Goal: Book appointment/travel/reservation

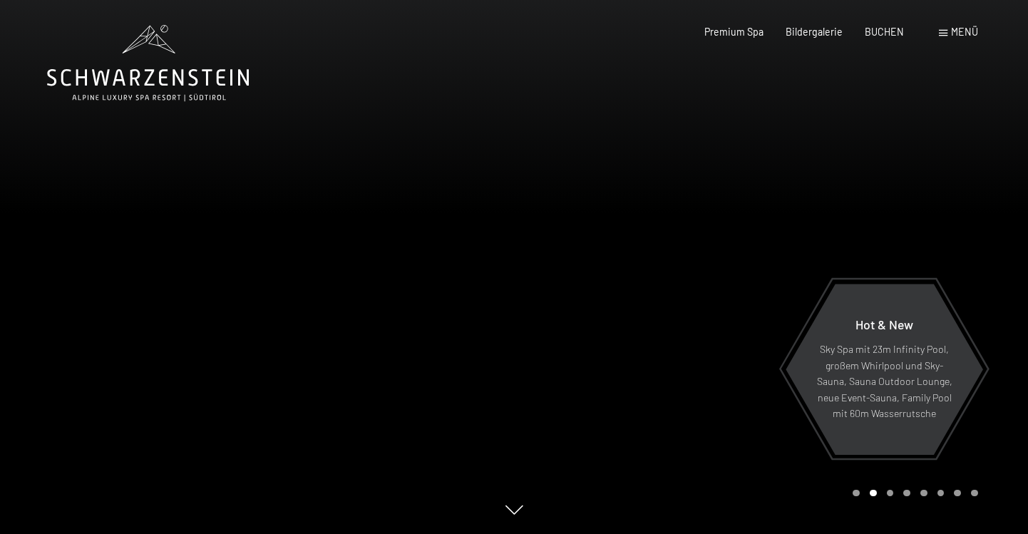
click at [943, 34] on span at bounding box center [943, 33] width 9 height 6
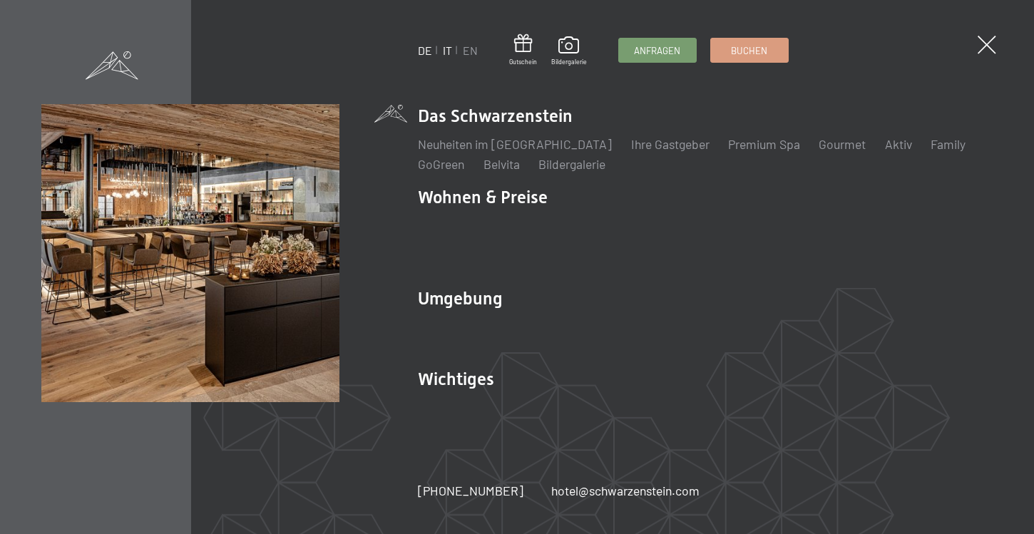
click at [447, 52] on link "IT" at bounding box center [447, 50] width 9 height 14
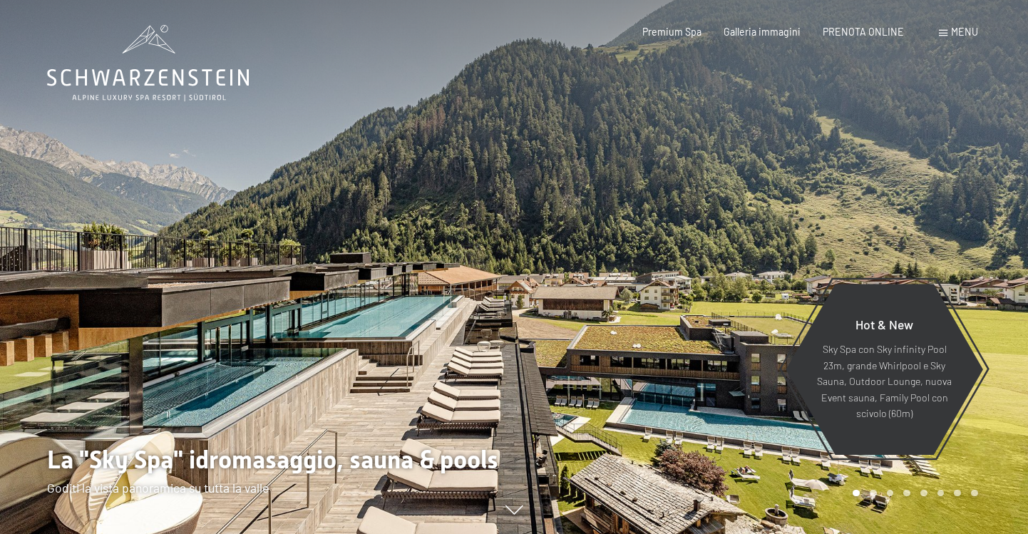
click at [937, 260] on div at bounding box center [771, 267] width 514 height 534
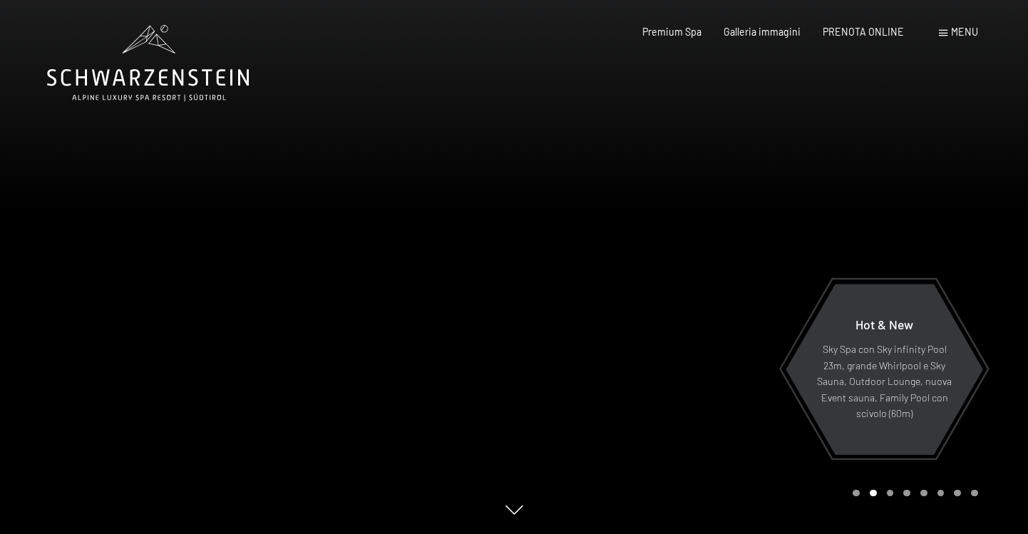
click at [937, 260] on div at bounding box center [771, 267] width 514 height 534
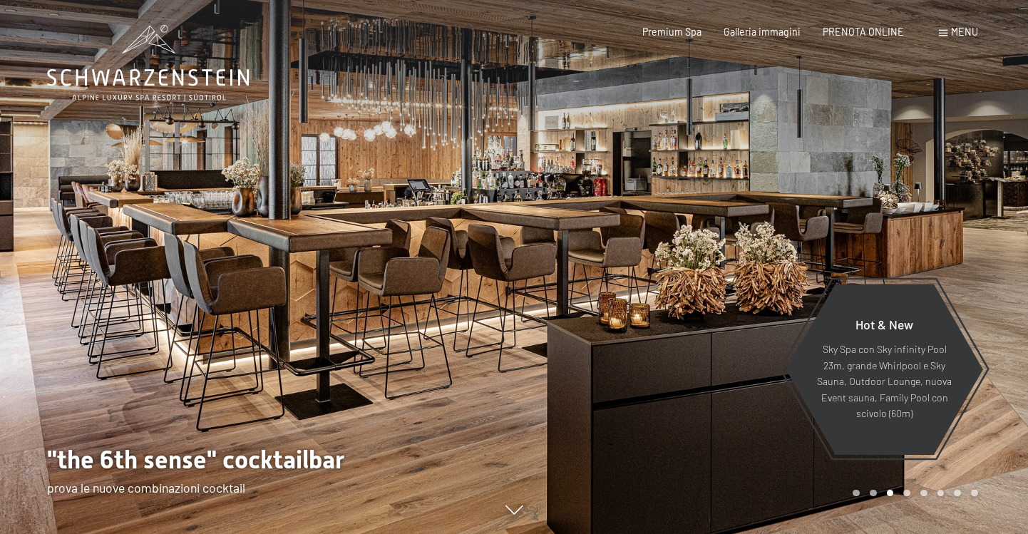
click at [937, 260] on div at bounding box center [771, 267] width 514 height 534
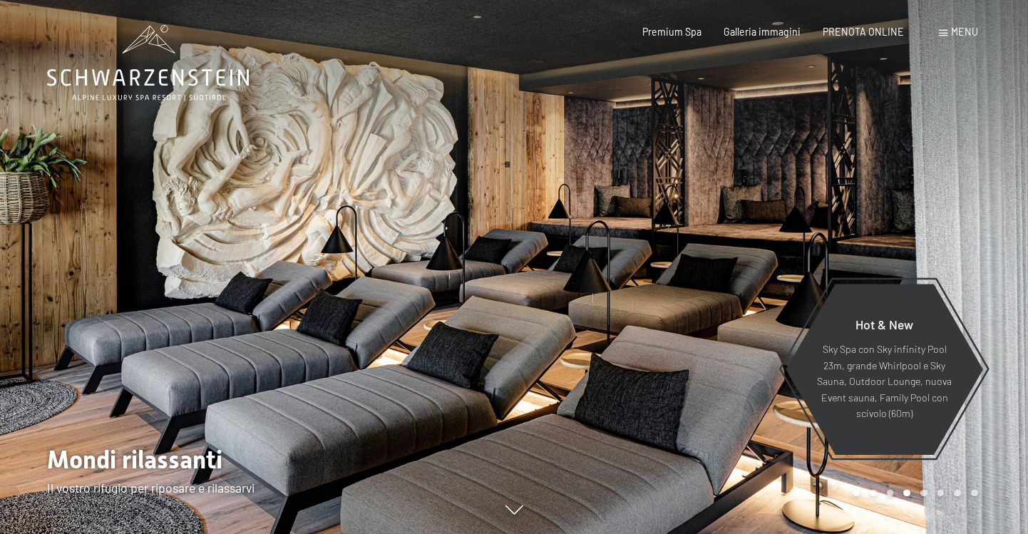
click at [937, 260] on div at bounding box center [771, 267] width 514 height 534
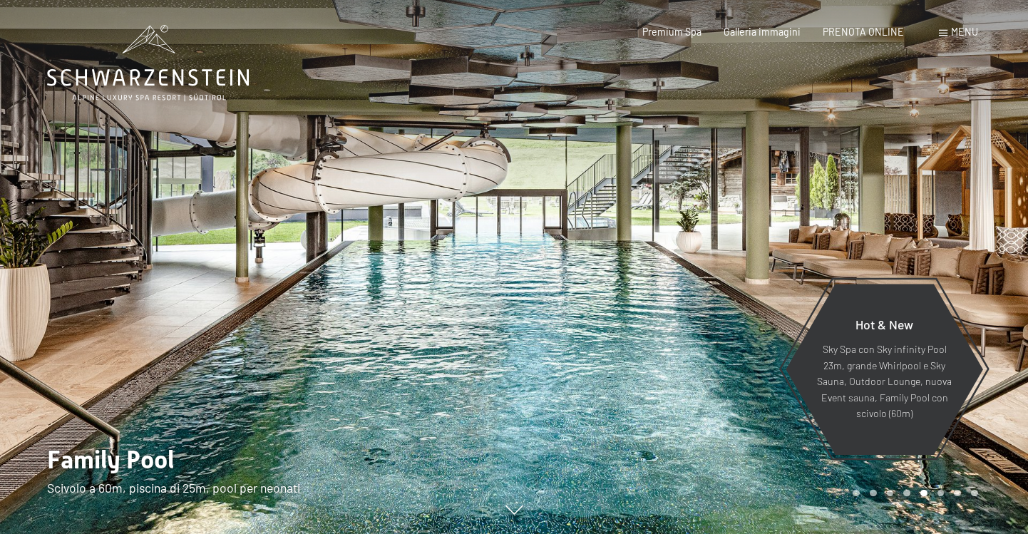
click at [937, 260] on div at bounding box center [771, 267] width 514 height 534
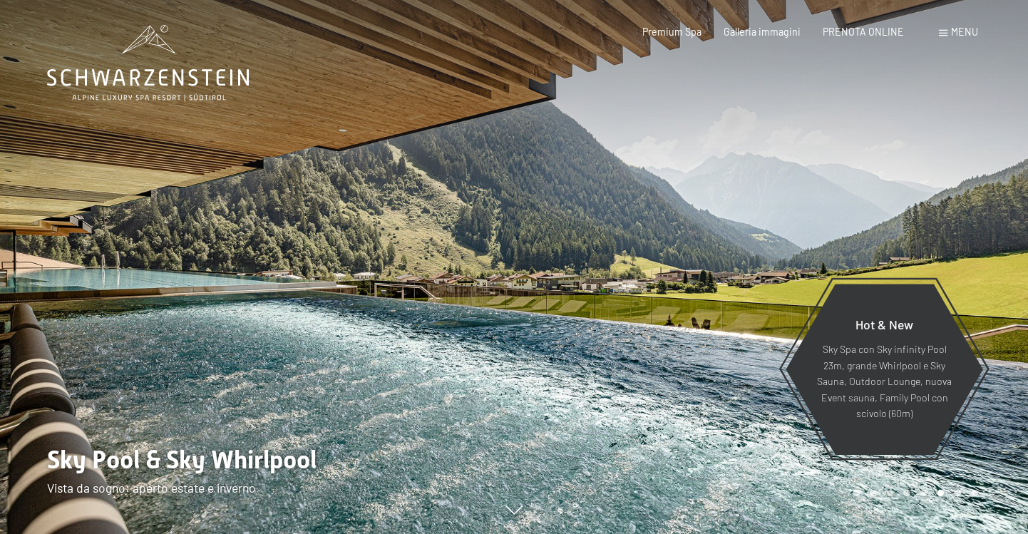
click at [937, 260] on div at bounding box center [771, 267] width 514 height 534
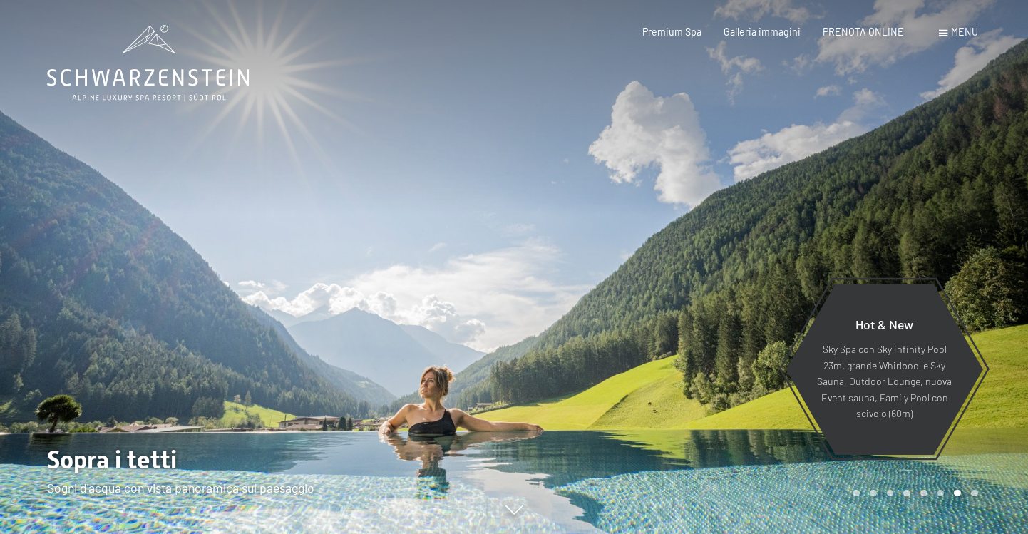
click at [937, 260] on div at bounding box center [771, 267] width 514 height 534
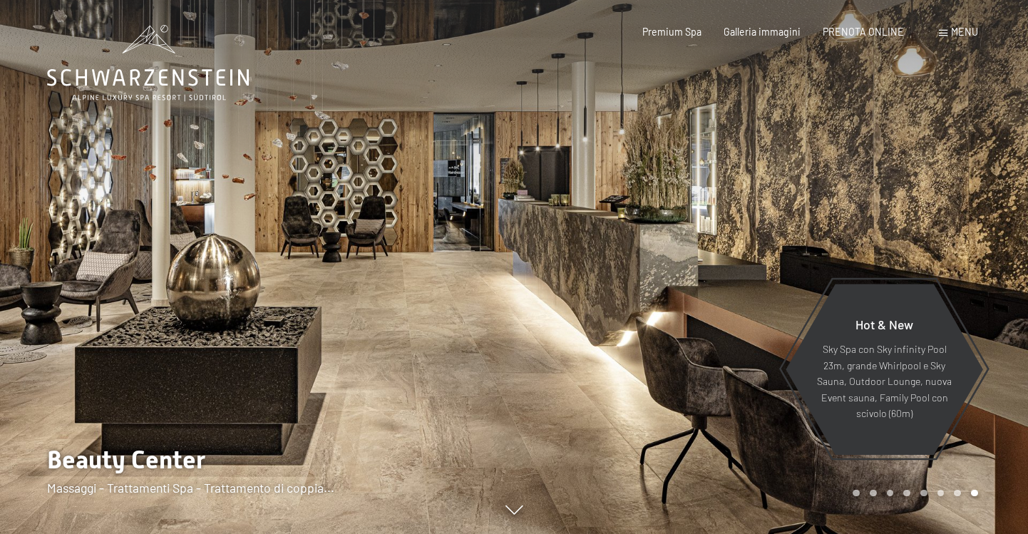
click at [937, 260] on div at bounding box center [771, 267] width 514 height 534
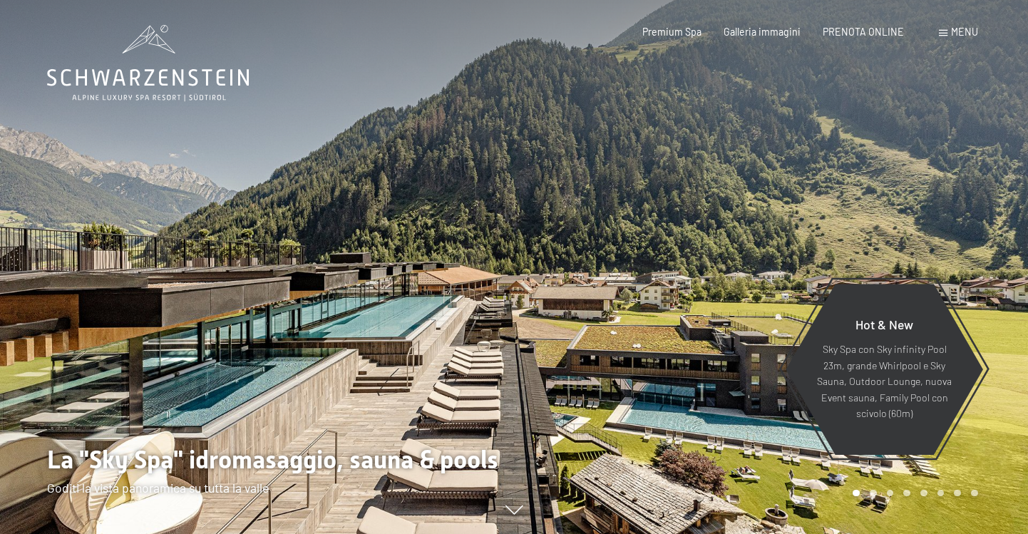
click at [937, 260] on div at bounding box center [771, 267] width 514 height 534
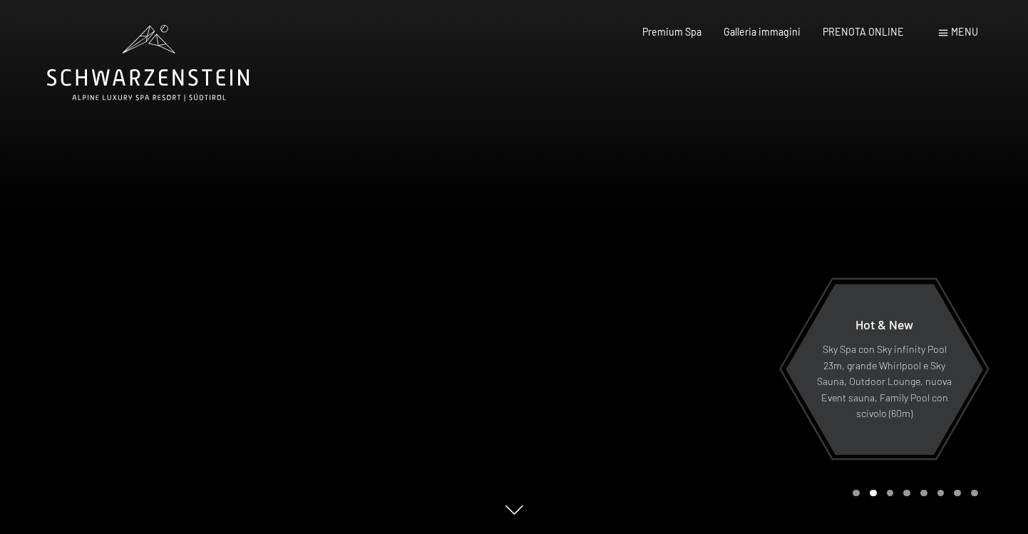
click at [937, 260] on div at bounding box center [771, 267] width 514 height 534
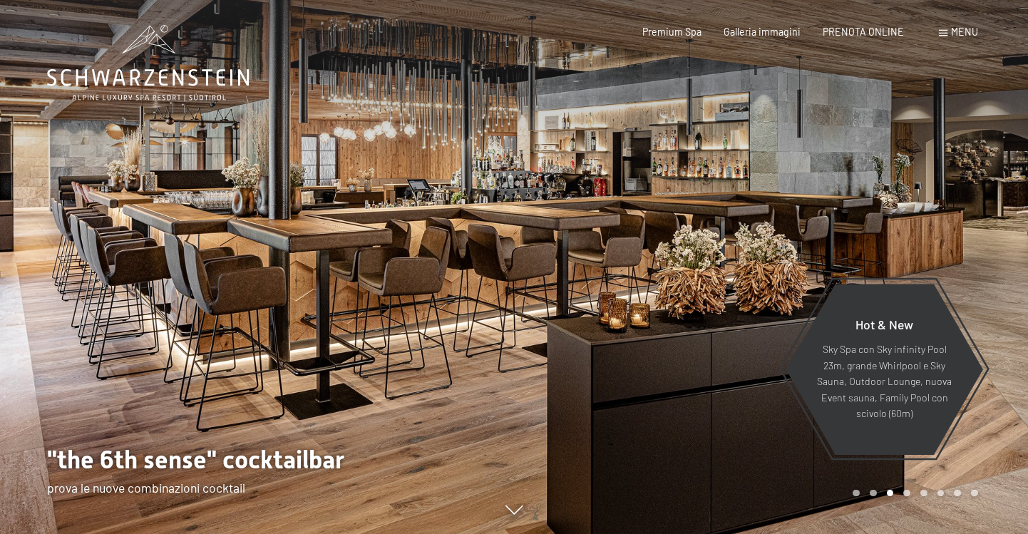
click at [937, 260] on div at bounding box center [771, 267] width 514 height 534
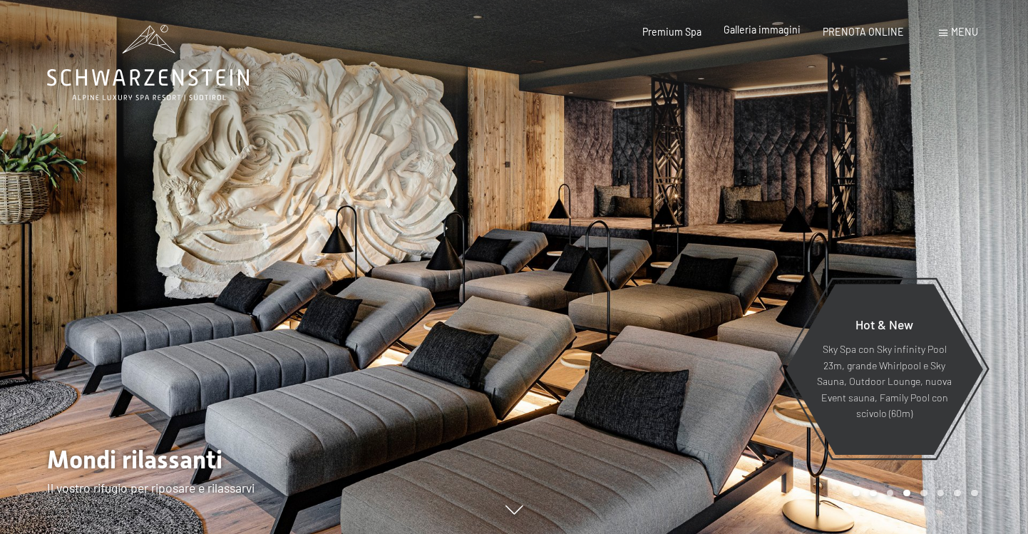
click at [745, 34] on span "Galleria immagini" at bounding box center [762, 30] width 77 height 12
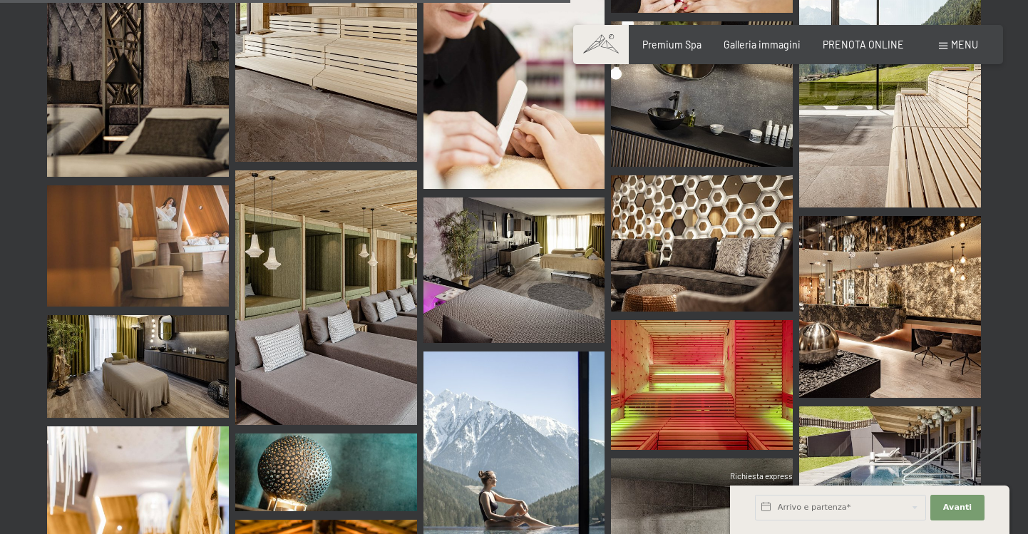
scroll to position [6588, 0]
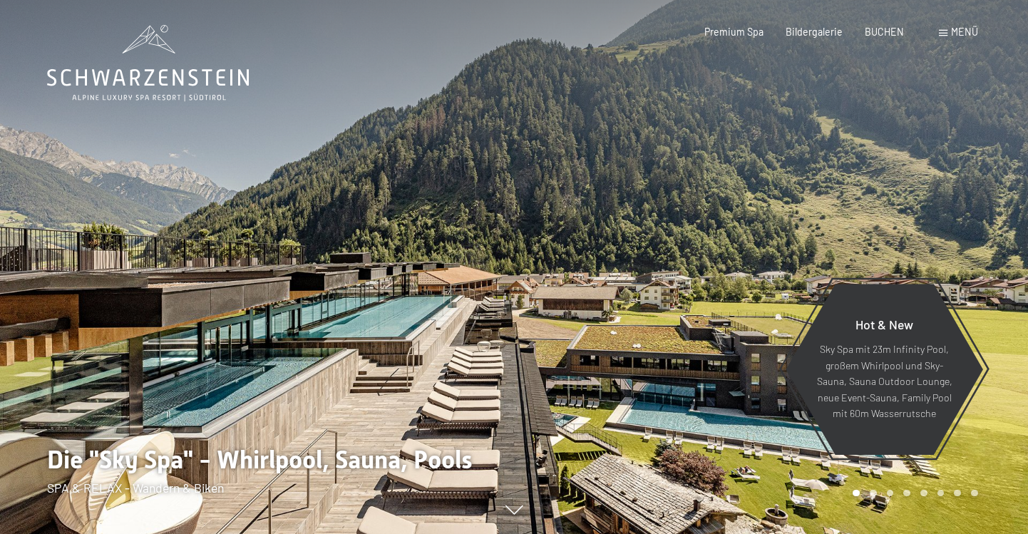
click at [960, 29] on span "Menü" at bounding box center [964, 32] width 27 height 12
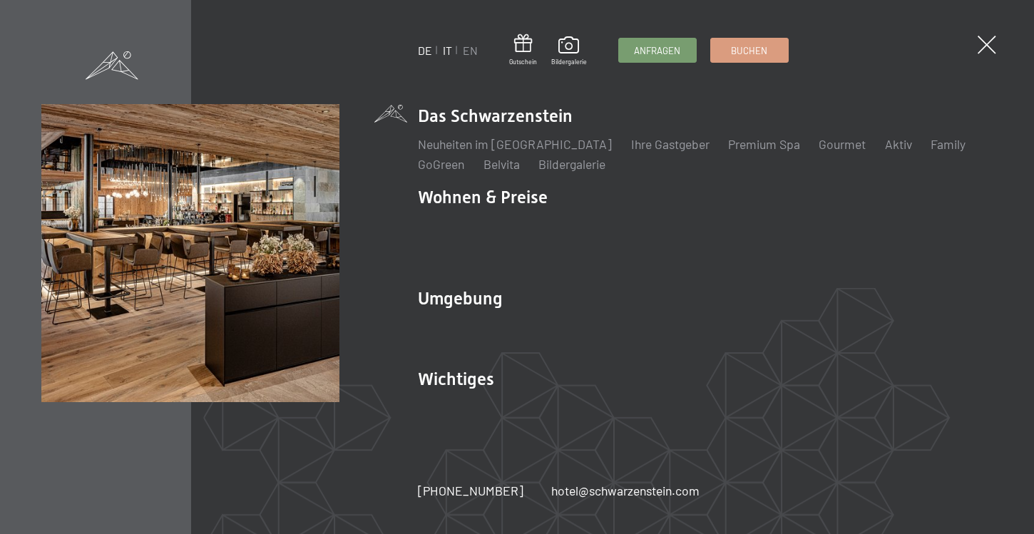
click at [443, 53] on link "IT" at bounding box center [447, 50] width 9 height 14
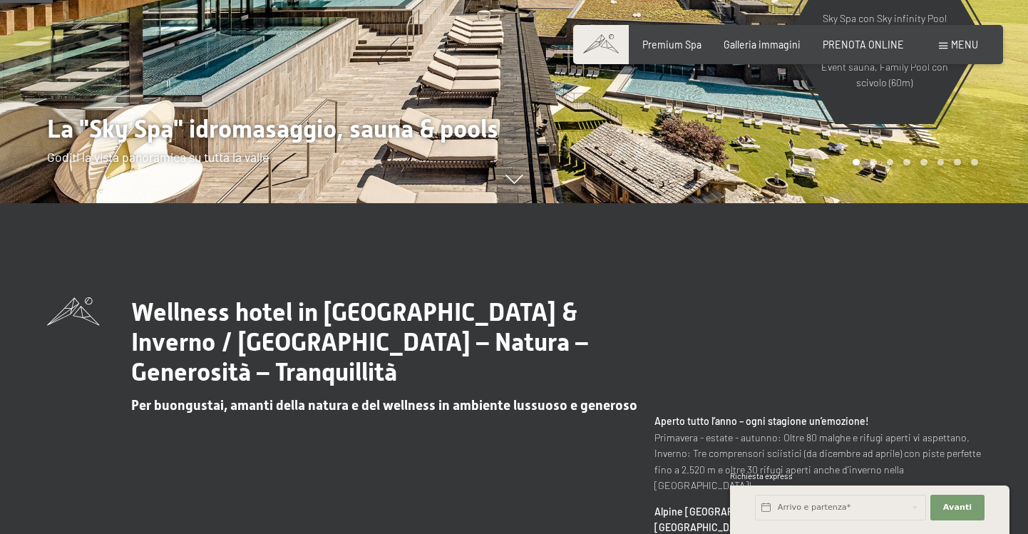
scroll to position [327, 0]
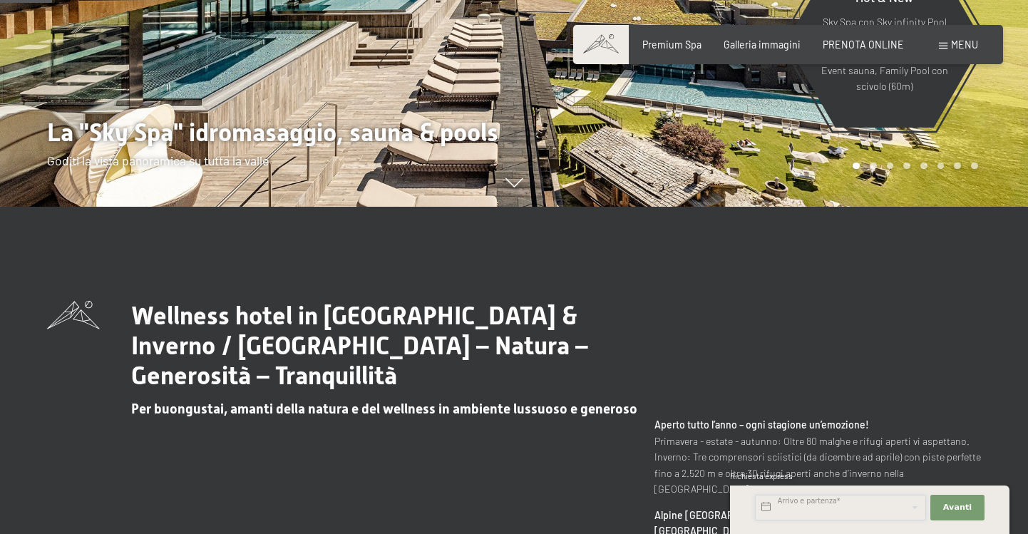
click at [908, 511] on input "text" at bounding box center [840, 508] width 171 height 26
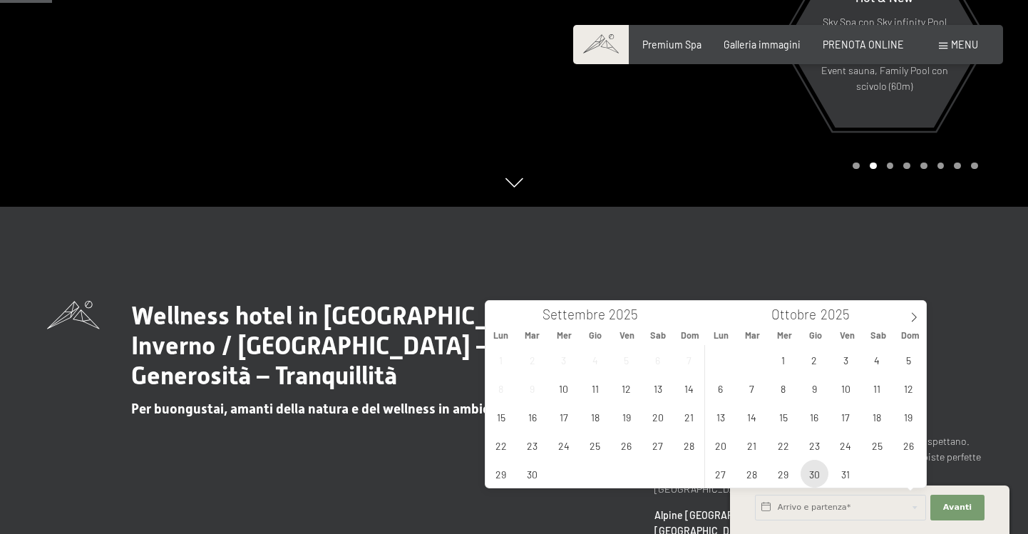
click at [824, 465] on span "30" at bounding box center [815, 474] width 28 height 28
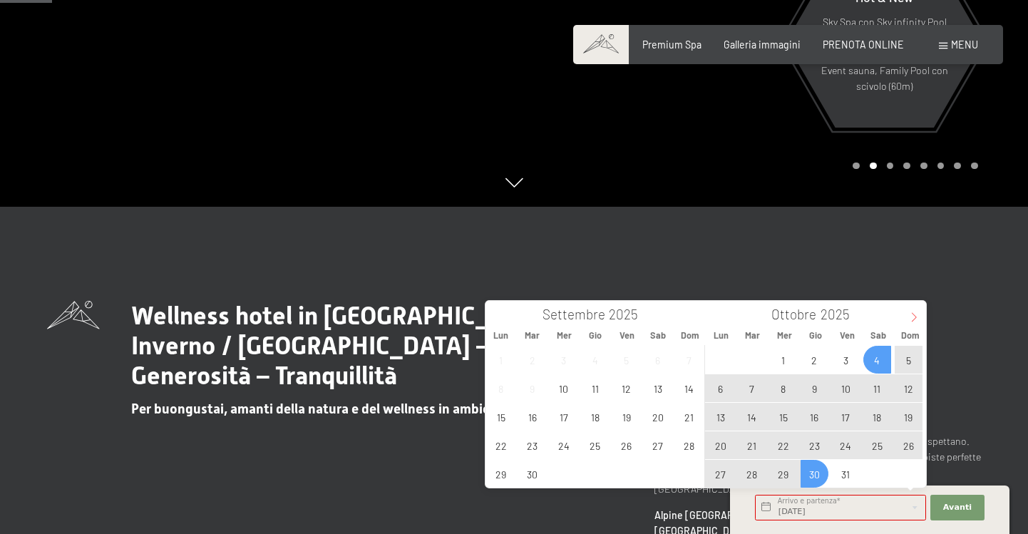
click at [915, 317] on icon at bounding box center [914, 317] width 10 height 10
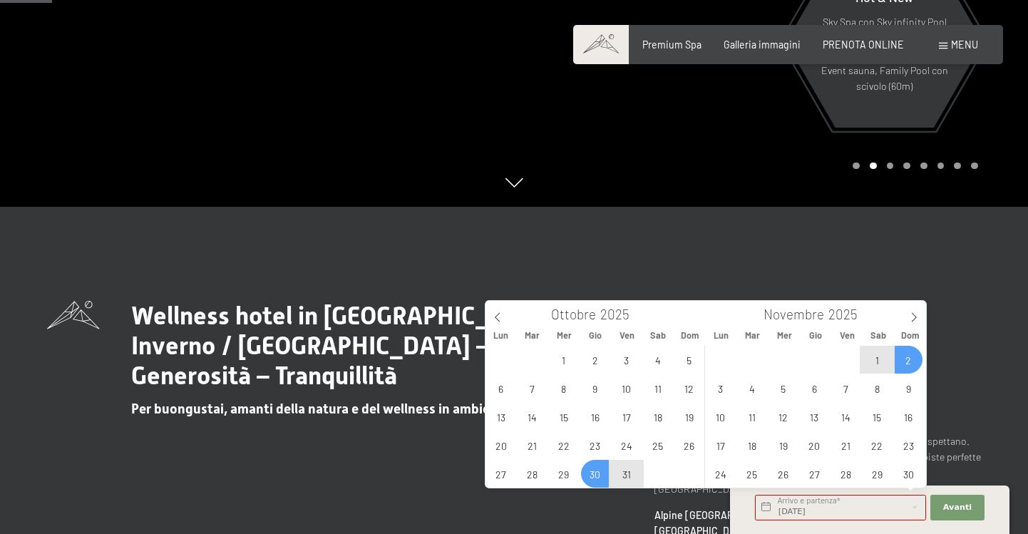
click at [903, 369] on span "2" at bounding box center [909, 360] width 28 height 28
type input "Gio. 30/10/2025 - Dom. 02/11/2025"
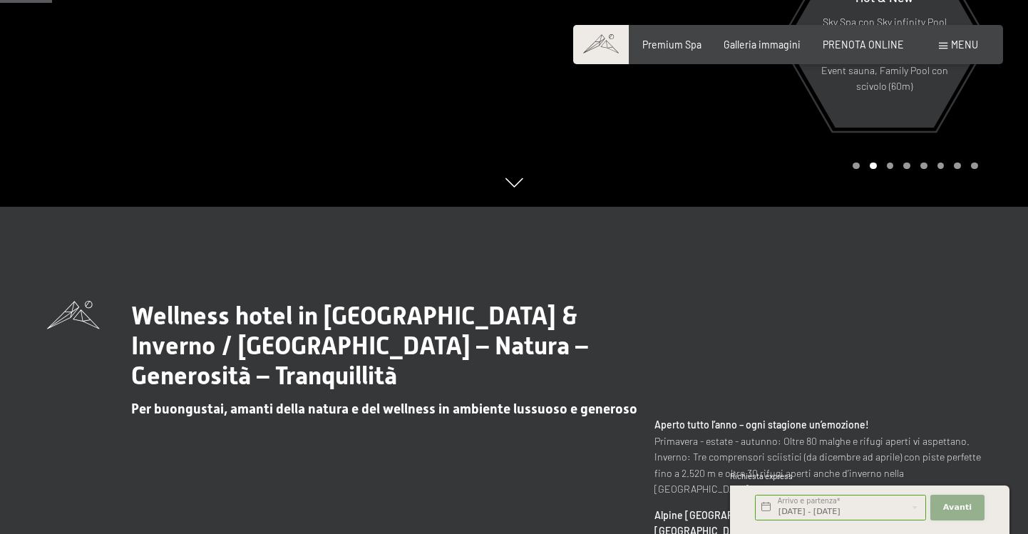
click at [955, 495] on button "Avanti Nascondere i campi dell'indirizzo" at bounding box center [957, 508] width 54 height 26
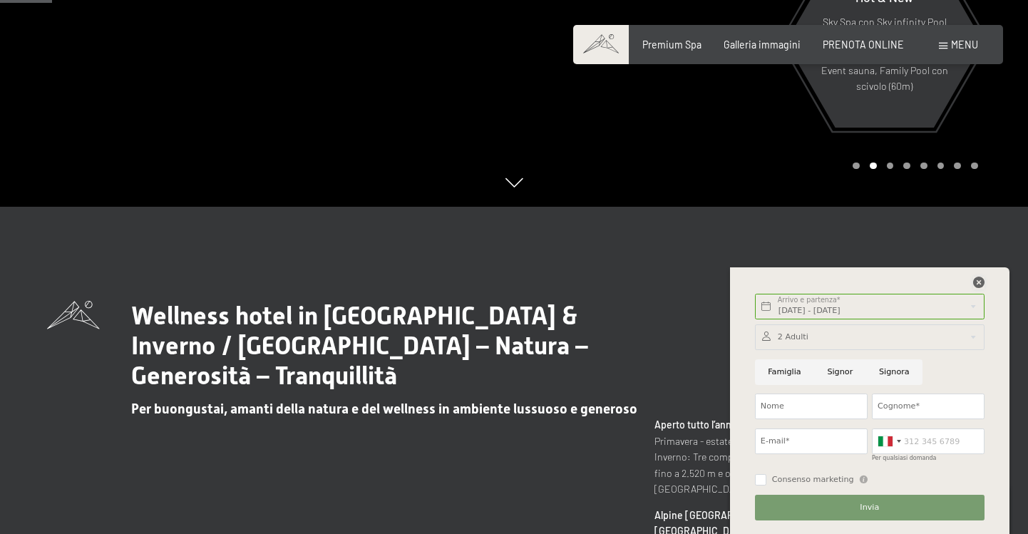
click at [980, 282] on icon at bounding box center [978, 282] width 11 height 11
